Goal: Check status

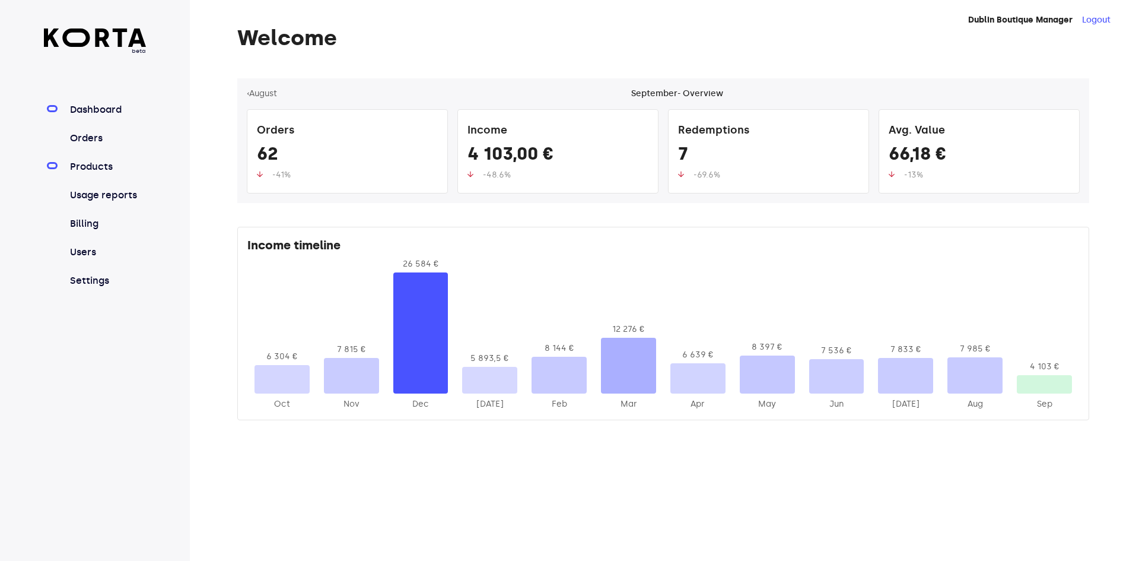
click at [95, 165] on link "Products" at bounding box center [107, 167] width 79 height 14
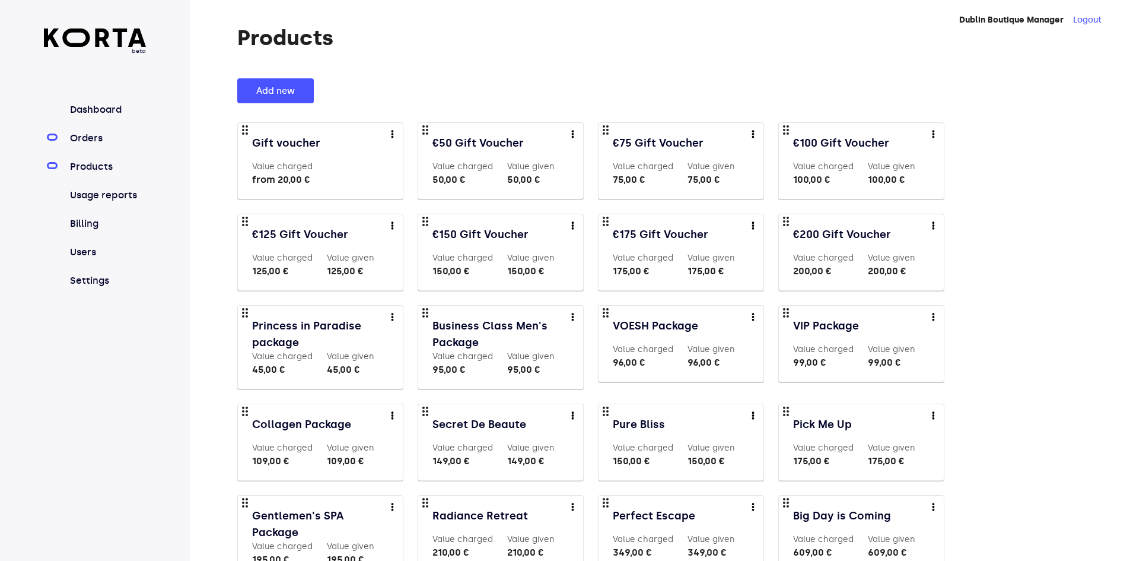
click at [85, 132] on link "Orders" at bounding box center [107, 138] width 79 height 14
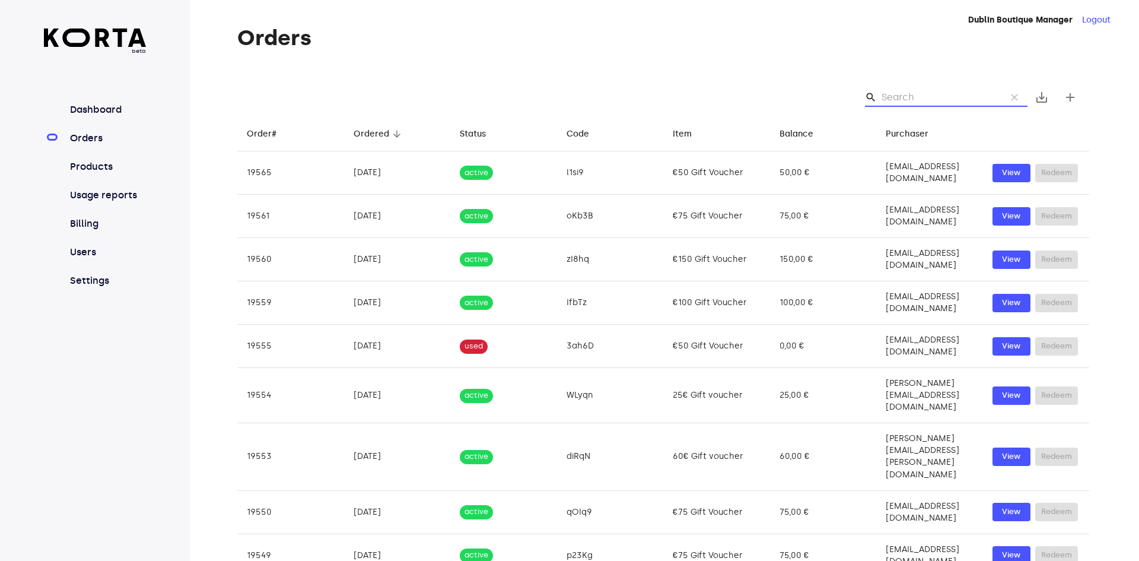
click at [947, 90] on input "Search" at bounding box center [939, 97] width 115 height 19
paste input "BLwY"
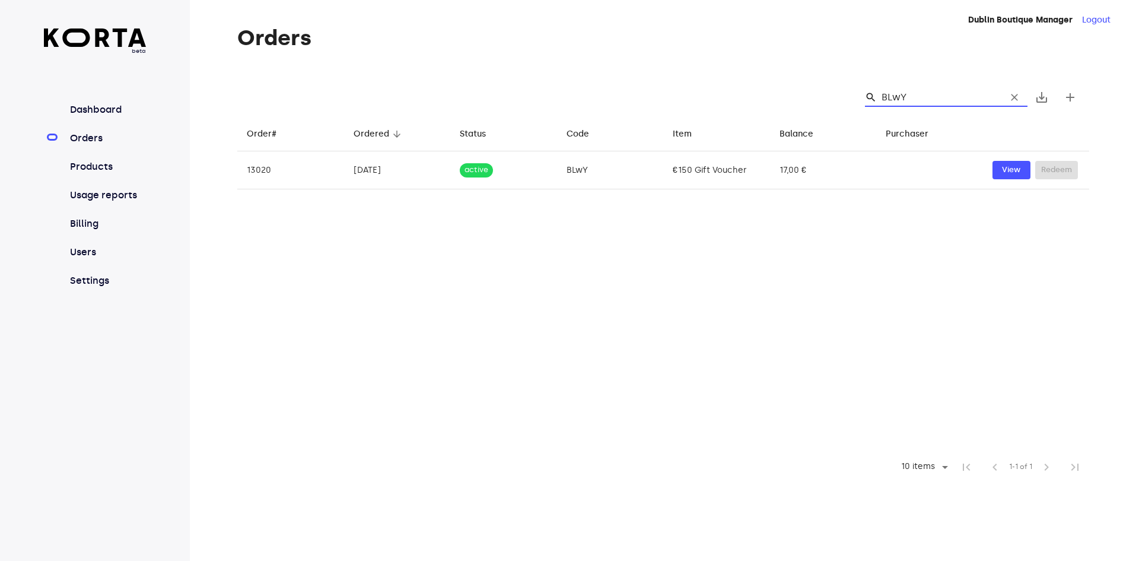
type input "BLwY"
